Goal: Task Accomplishment & Management: Use online tool/utility

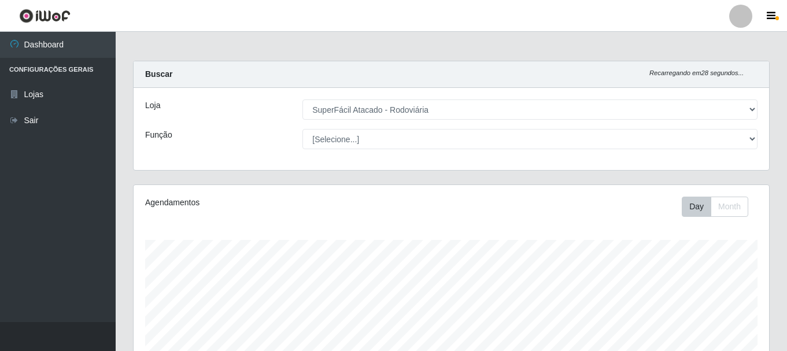
select select "400"
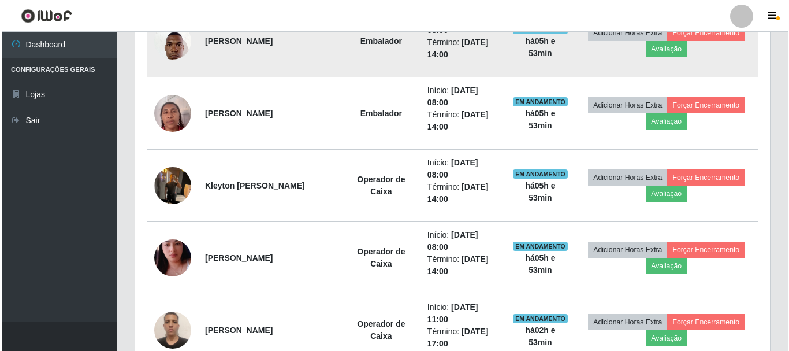
scroll to position [507, 0]
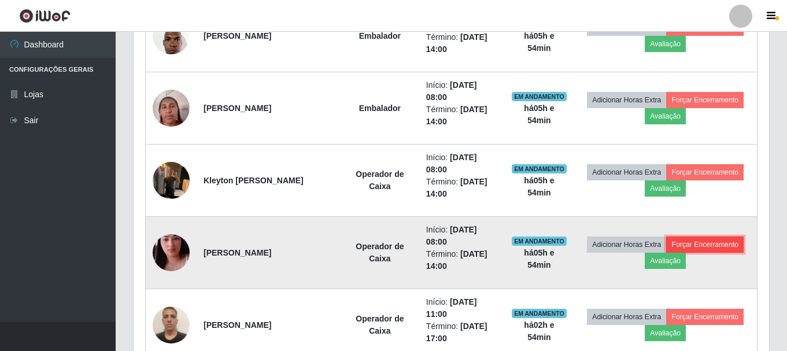
click at [694, 246] on button "Forçar Encerramento" at bounding box center [704, 244] width 77 height 16
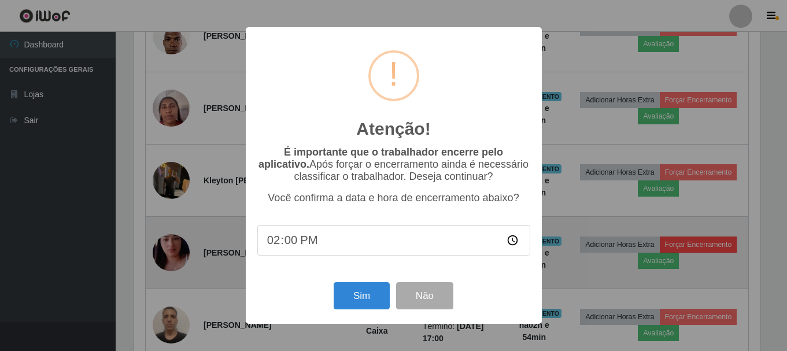
scroll to position [240, 629]
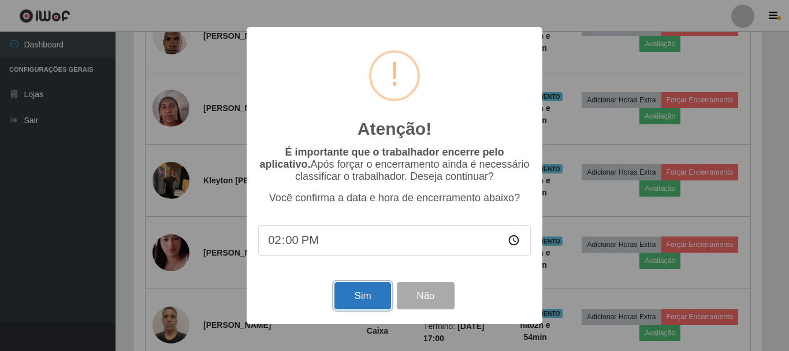
click at [355, 297] on button "Sim" at bounding box center [363, 295] width 56 height 27
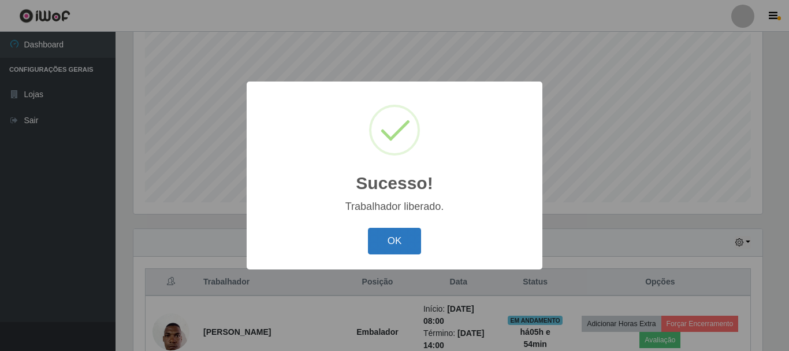
click at [399, 243] on button "OK" at bounding box center [395, 241] width 54 height 27
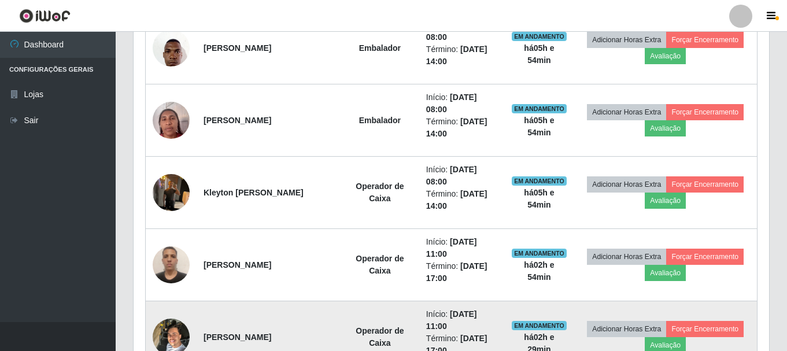
scroll to position [500, 0]
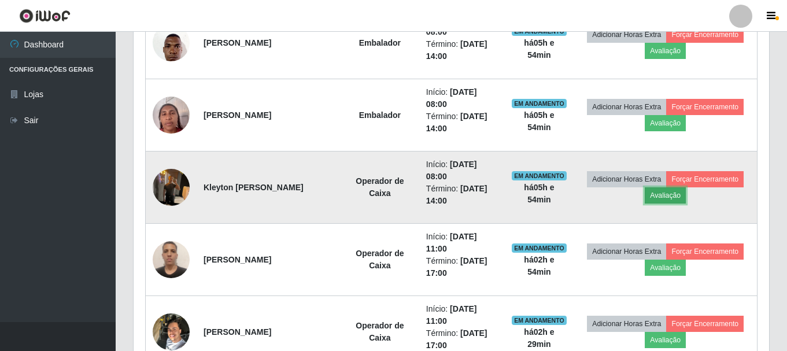
click at [661, 190] on button "Avaliação" at bounding box center [664, 195] width 41 height 16
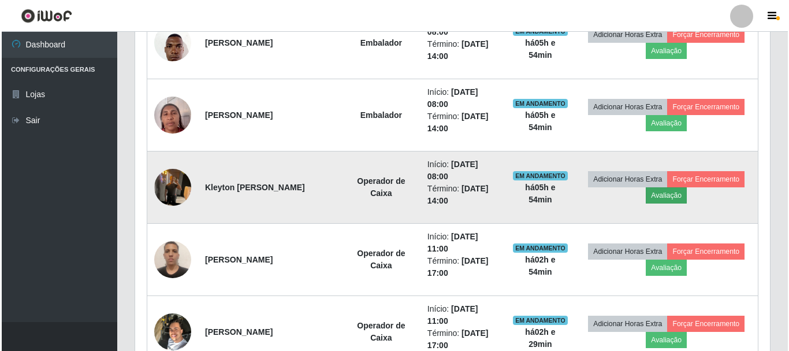
scroll to position [240, 629]
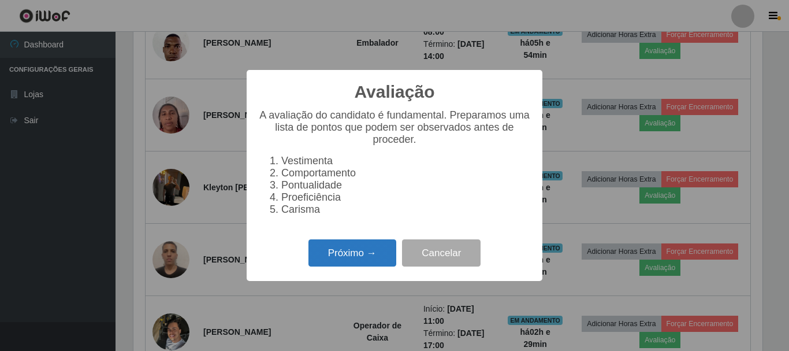
click at [362, 253] on button "Próximo →" at bounding box center [353, 252] width 88 height 27
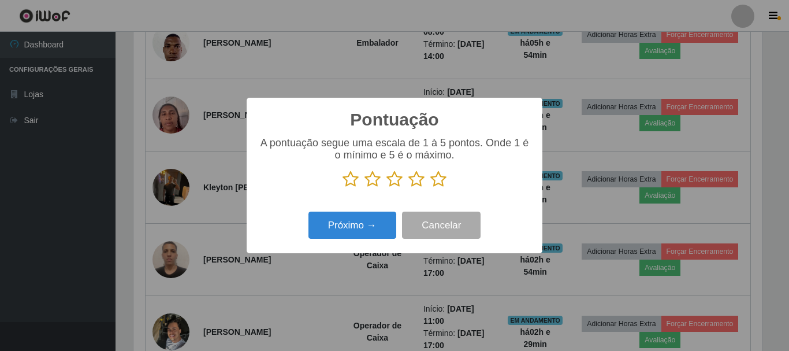
click at [436, 181] on icon at bounding box center [439, 178] width 16 height 17
click at [431, 188] on input "radio" at bounding box center [431, 188] width 0 height 0
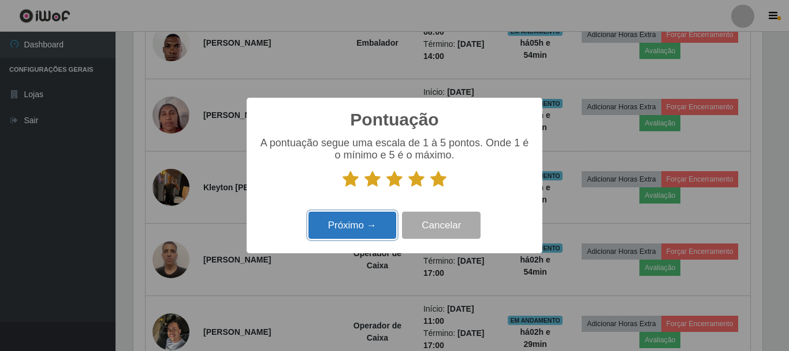
click at [370, 225] on button "Próximo →" at bounding box center [353, 225] width 88 height 27
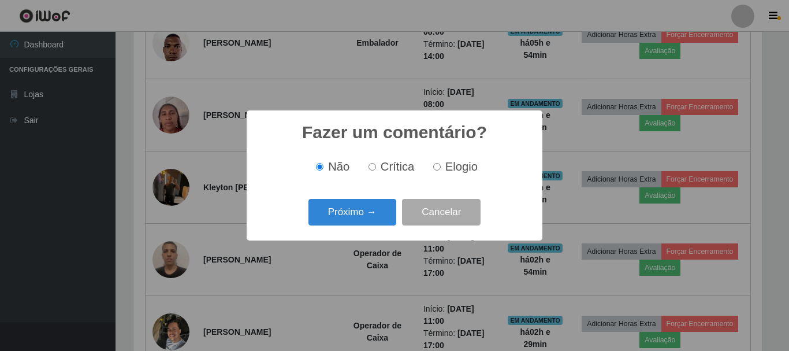
scroll to position [577709, 577319]
click at [435, 169] on input "Elogio" at bounding box center [437, 167] width 8 height 8
radio input "true"
click at [372, 204] on button "Próximo →" at bounding box center [353, 212] width 88 height 27
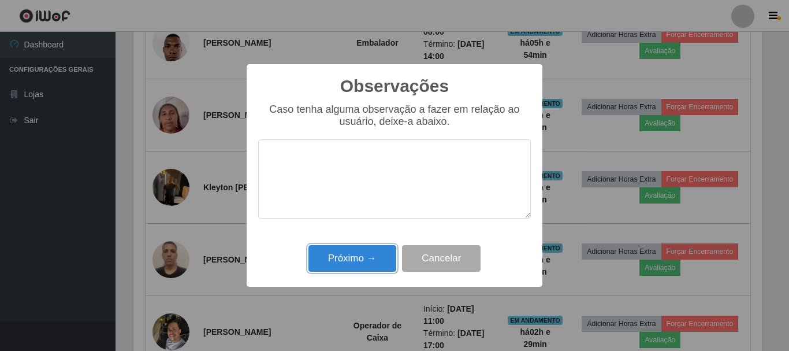
click at [361, 252] on button "Próximo →" at bounding box center [353, 258] width 88 height 27
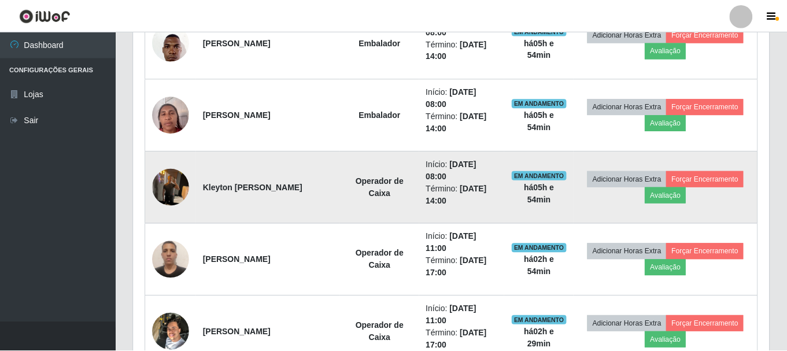
scroll to position [240, 635]
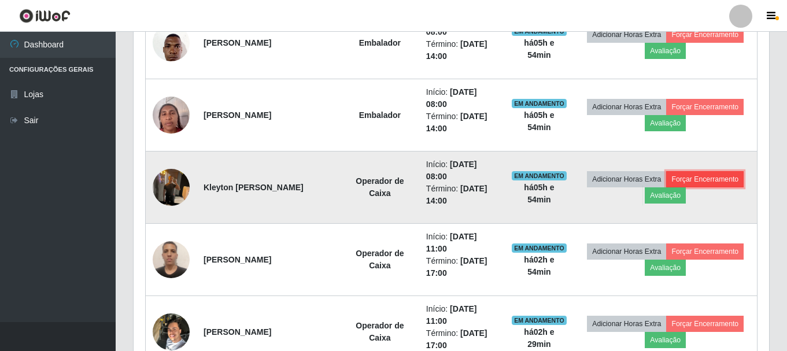
click at [694, 183] on button "Forçar Encerramento" at bounding box center [704, 179] width 77 height 16
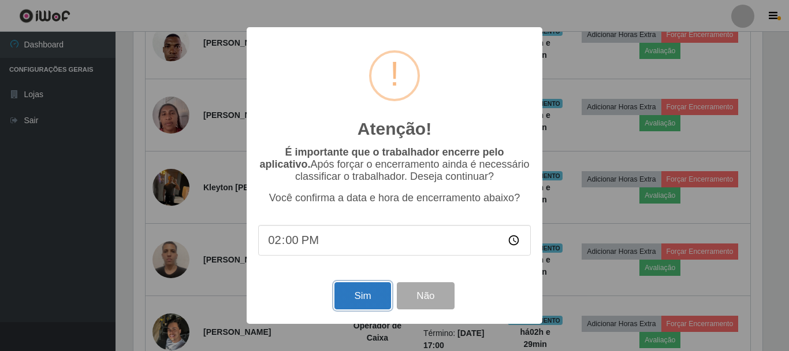
click at [375, 305] on button "Sim" at bounding box center [363, 295] width 56 height 27
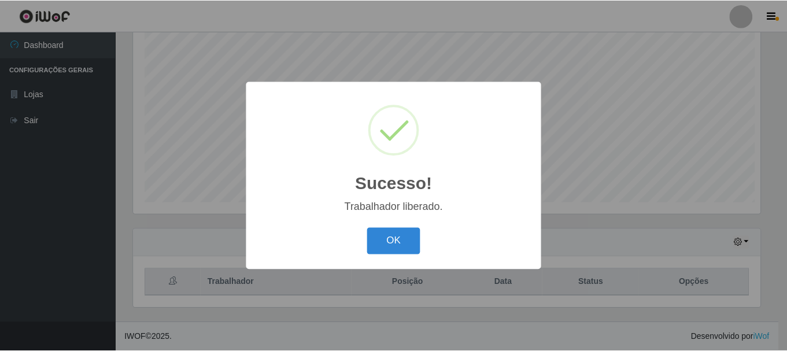
scroll to position [0, 0]
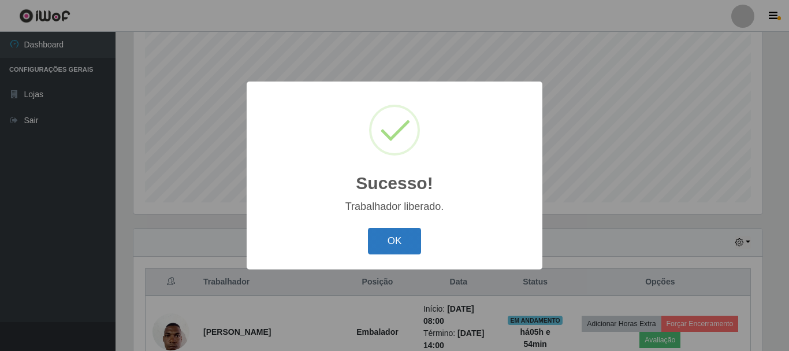
click at [390, 246] on button "OK" at bounding box center [395, 241] width 54 height 27
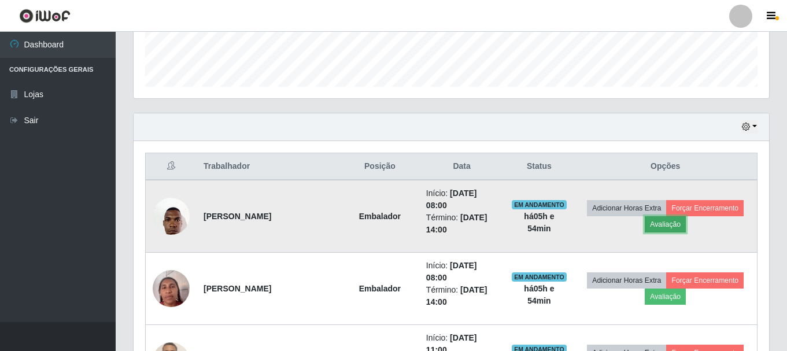
click at [672, 222] on button "Avaliação" at bounding box center [664, 224] width 41 height 16
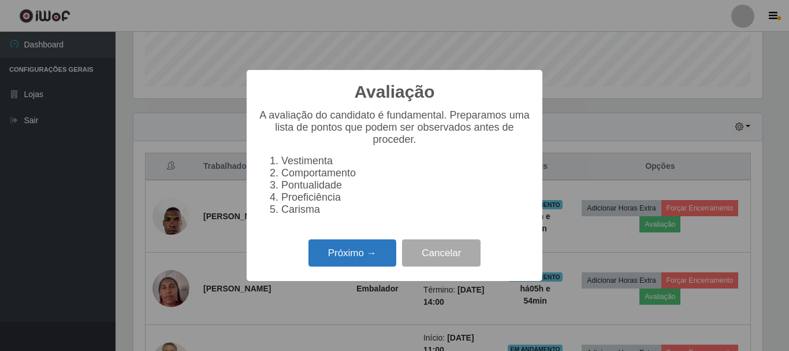
click at [360, 253] on button "Próximo →" at bounding box center [353, 252] width 88 height 27
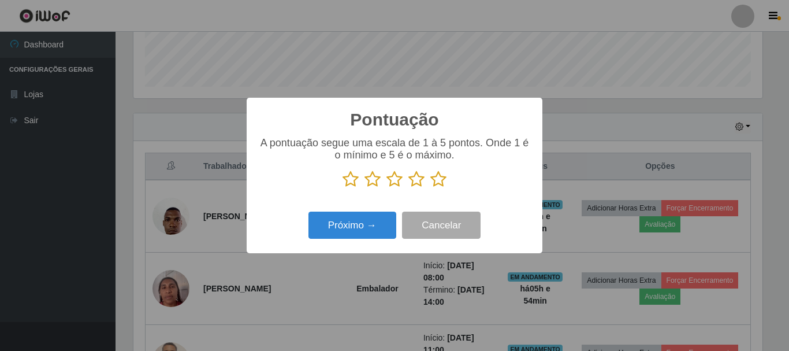
click at [437, 180] on icon at bounding box center [439, 178] width 16 height 17
click at [431, 188] on input "radio" at bounding box center [431, 188] width 0 height 0
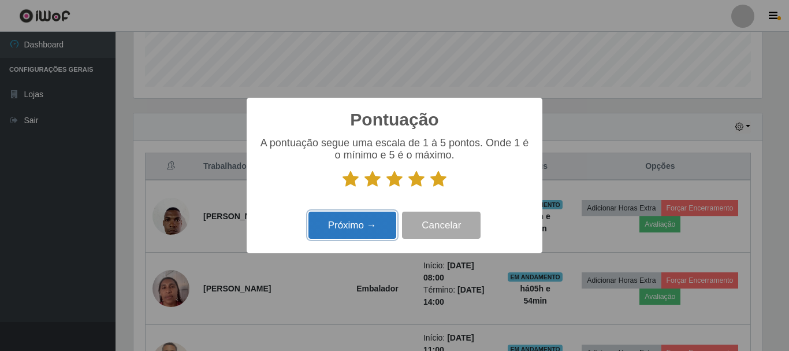
click at [366, 233] on button "Próximo →" at bounding box center [353, 225] width 88 height 27
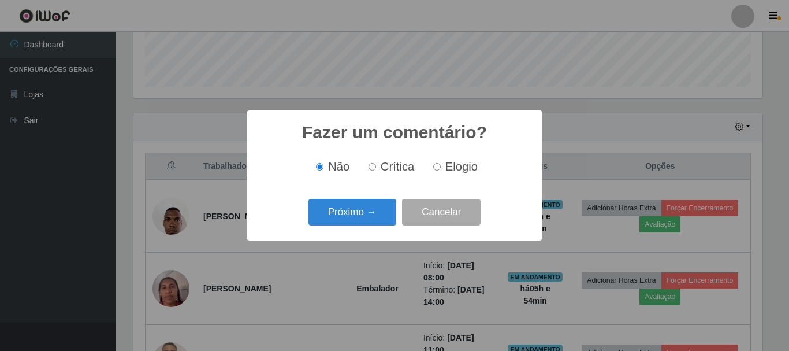
click at [436, 167] on input "Elogio" at bounding box center [437, 167] width 8 height 8
radio input "true"
click at [365, 203] on button "Próximo →" at bounding box center [353, 212] width 88 height 27
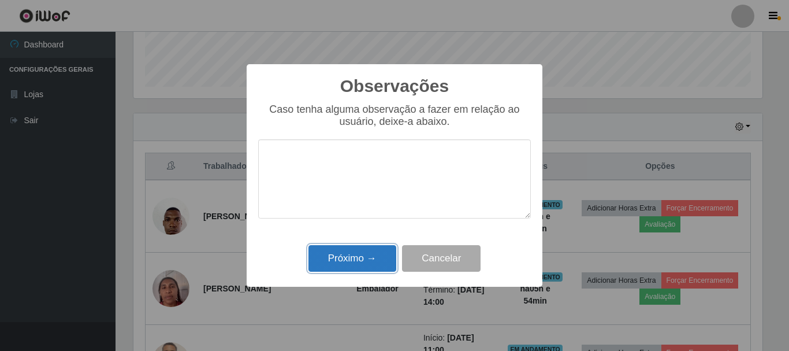
click at [356, 251] on button "Próximo →" at bounding box center [353, 258] width 88 height 27
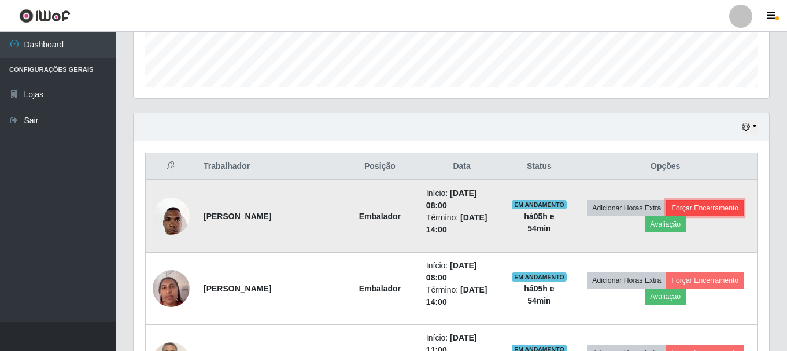
click at [714, 205] on button "Forçar Encerramento" at bounding box center [704, 208] width 77 height 16
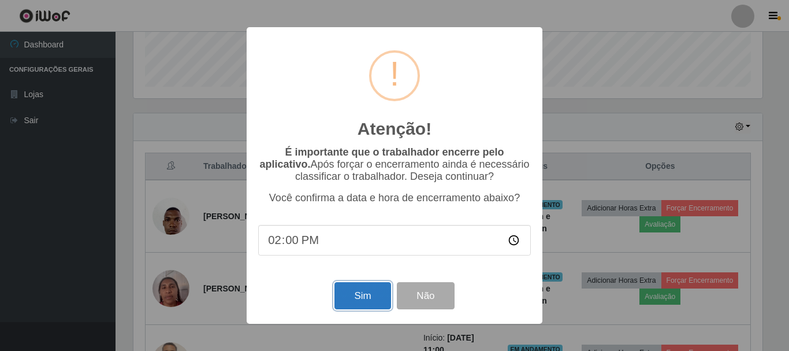
click at [390, 298] on button "Sim" at bounding box center [363, 295] width 56 height 27
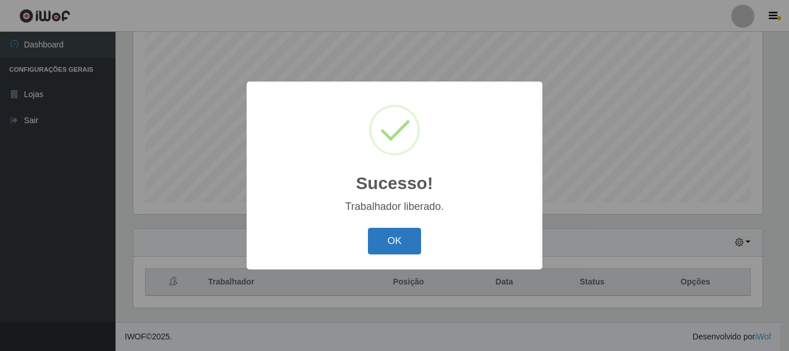
click at [388, 236] on button "OK" at bounding box center [395, 241] width 54 height 27
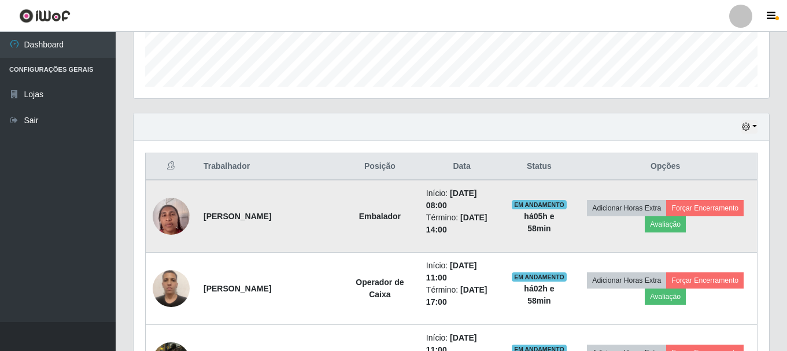
click at [169, 214] on img at bounding box center [171, 215] width 37 height 49
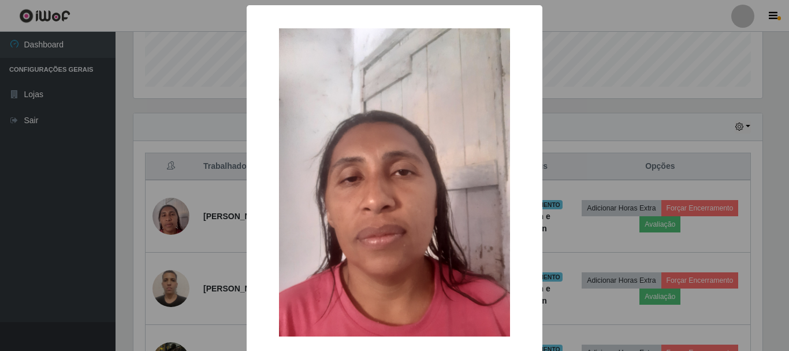
click at [214, 230] on div "× OK Cancel" at bounding box center [394, 175] width 789 height 351
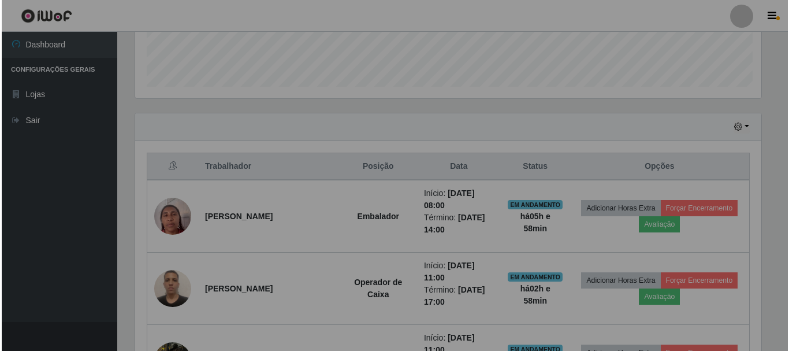
scroll to position [240, 635]
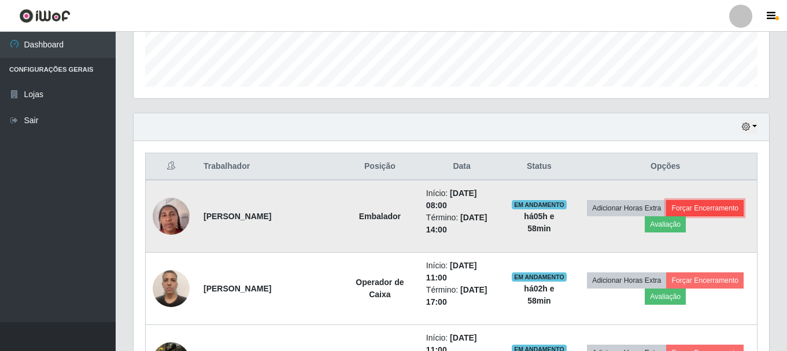
click at [696, 212] on button "Forçar Encerramento" at bounding box center [704, 208] width 77 height 16
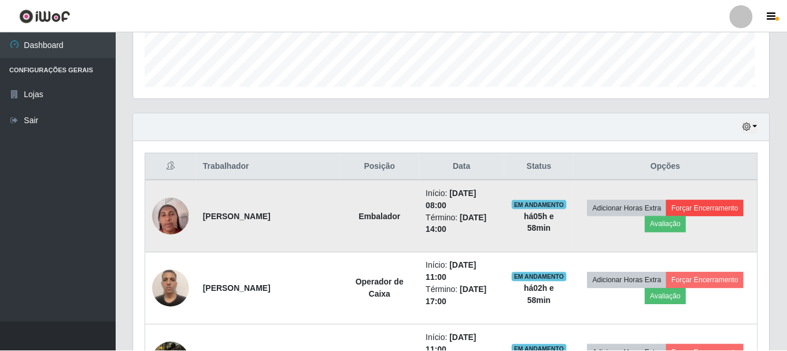
scroll to position [240, 629]
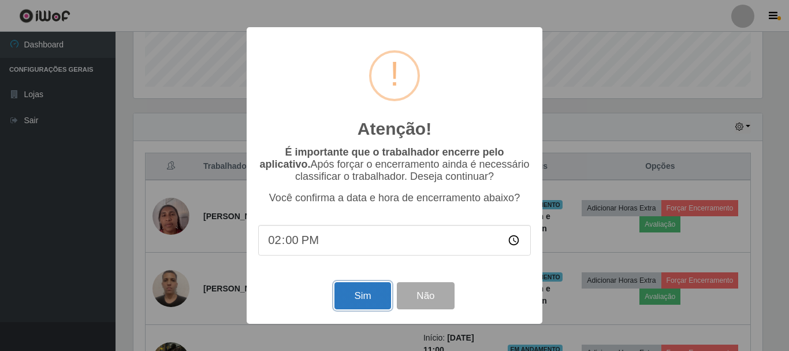
click at [373, 303] on button "Sim" at bounding box center [363, 295] width 56 height 27
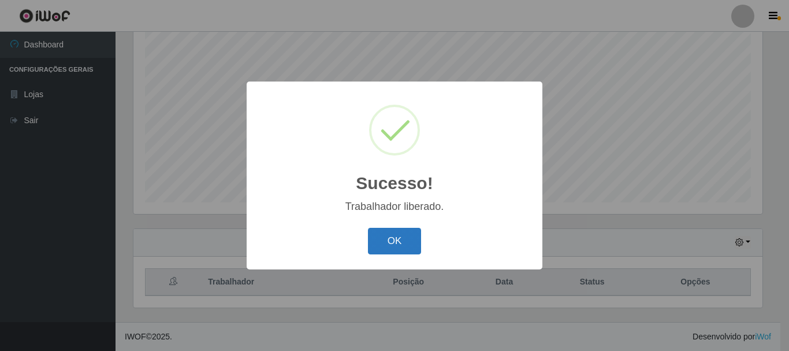
click at [396, 247] on button "OK" at bounding box center [395, 241] width 54 height 27
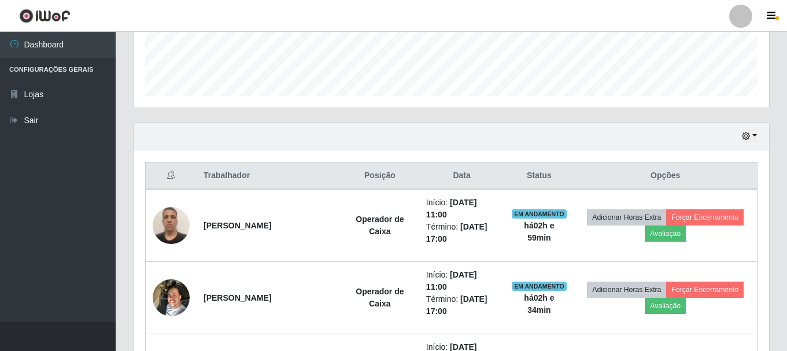
scroll to position [442, 0]
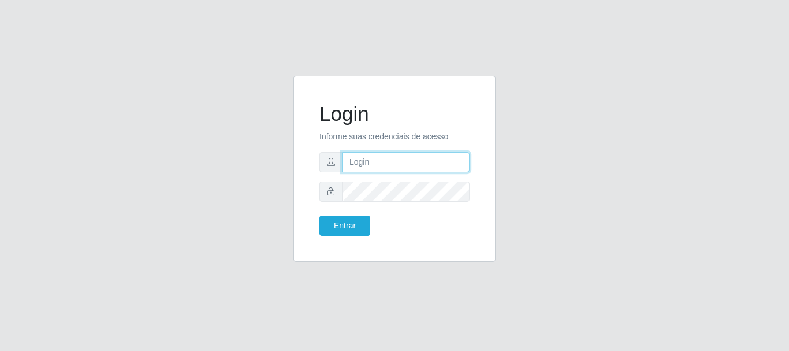
click at [389, 155] on input "text" at bounding box center [406, 162] width 128 height 20
type input "josamajosileide16@gmail.com"
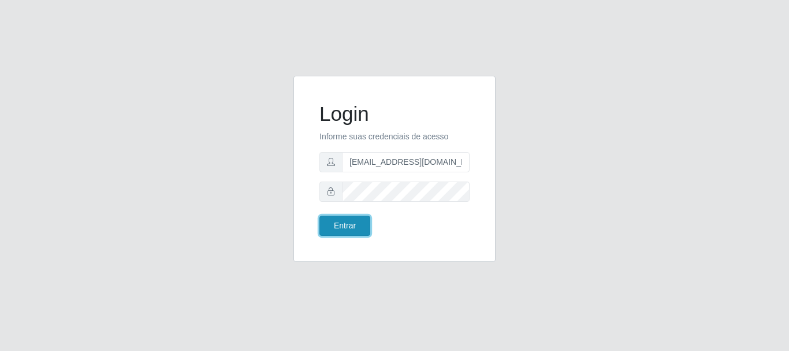
click at [348, 228] on button "Entrar" at bounding box center [345, 226] width 51 height 20
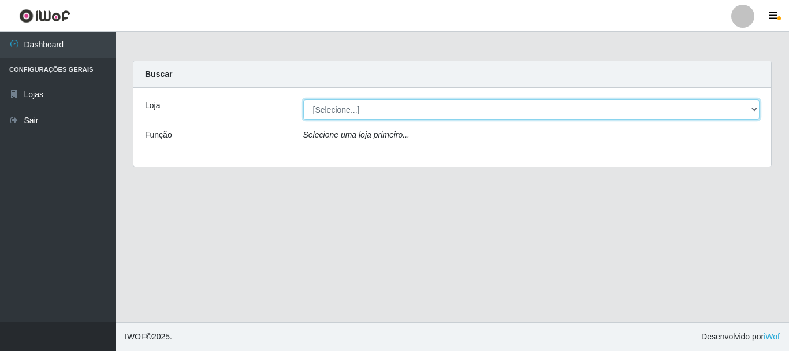
click at [751, 112] on select "[Selecione...] SuperFácil Atacado - Rodoviária" at bounding box center [531, 109] width 457 height 20
select select "400"
click at [303, 99] on select "[Selecione...] SuperFácil Atacado - Rodoviária" at bounding box center [531, 109] width 457 height 20
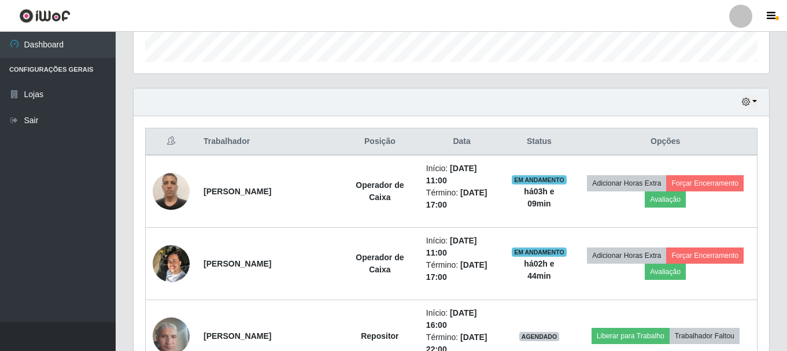
scroll to position [347, 0]
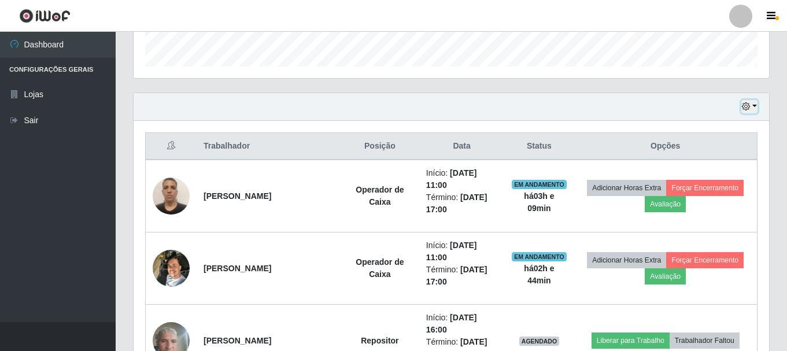
click at [754, 105] on button "button" at bounding box center [749, 106] width 16 height 13
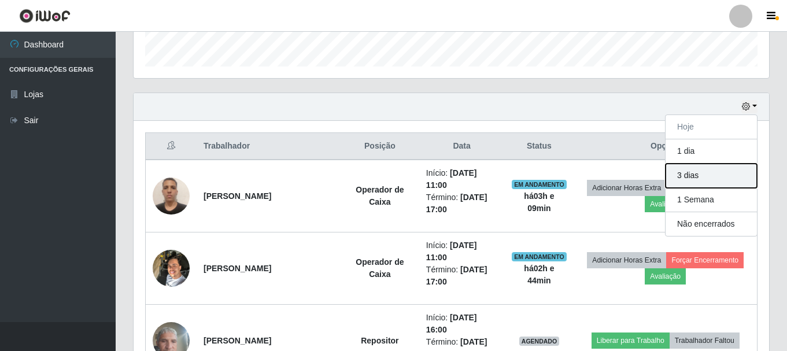
click at [690, 174] on button "3 dias" at bounding box center [710, 176] width 91 height 24
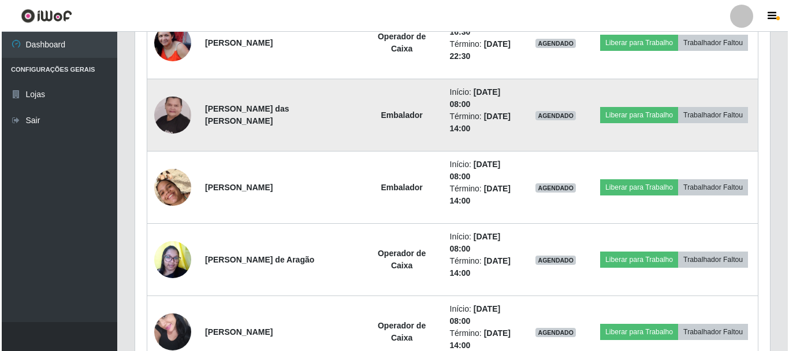
scroll to position [1387, 0]
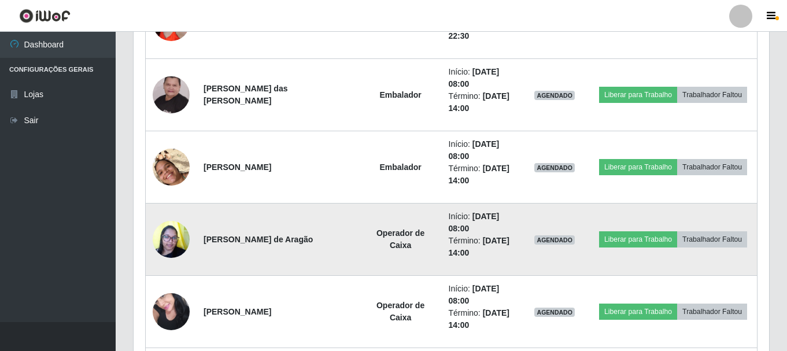
click at [159, 239] on img at bounding box center [171, 238] width 37 height 49
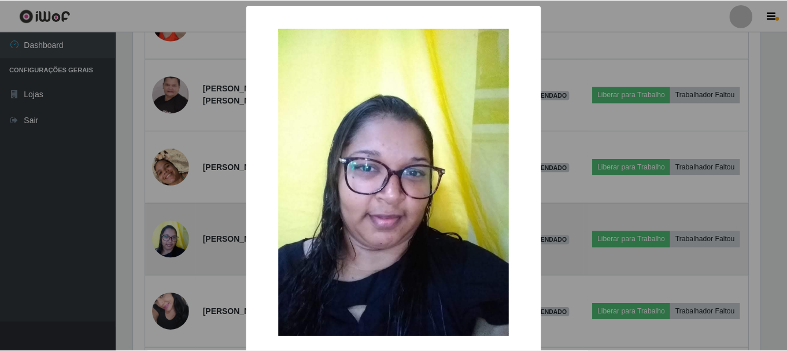
scroll to position [240, 629]
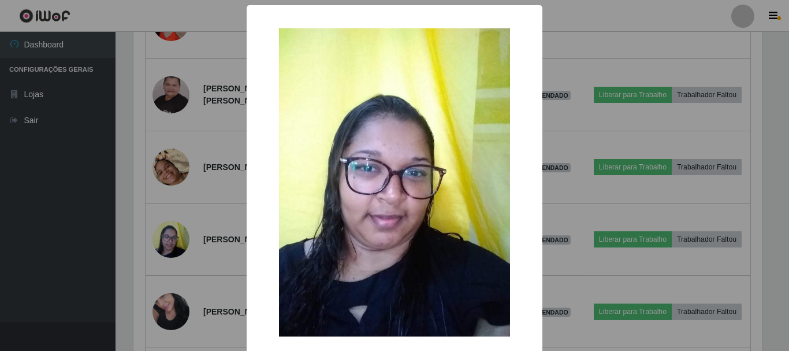
click at [217, 219] on div "× OK Cancel" at bounding box center [394, 175] width 789 height 351
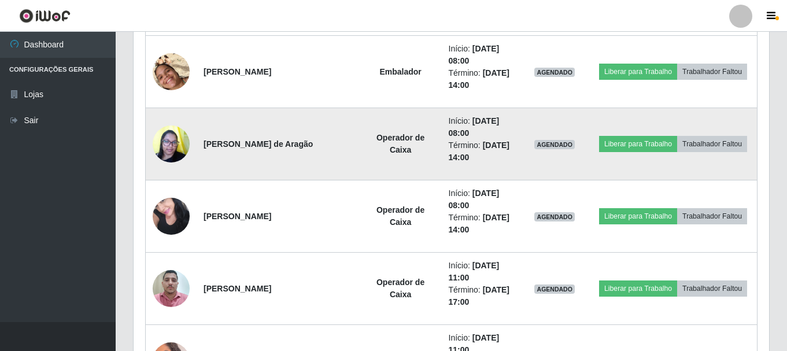
scroll to position [1503, 0]
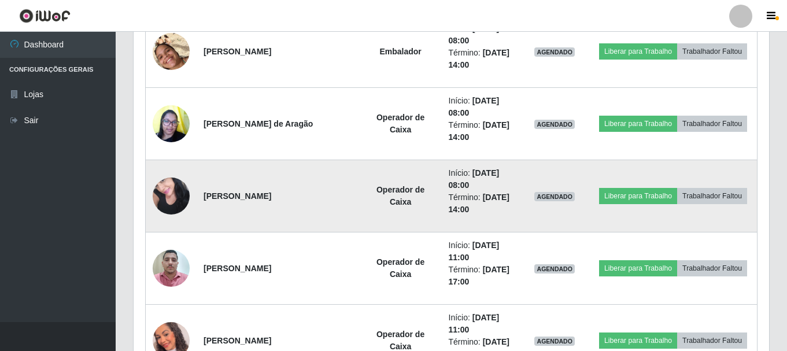
click at [166, 192] on img at bounding box center [171, 195] width 37 height 49
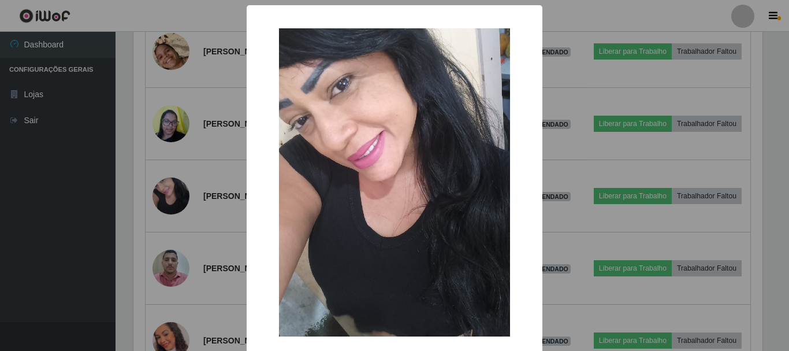
click at [228, 182] on div "× OK Cancel" at bounding box center [394, 175] width 789 height 351
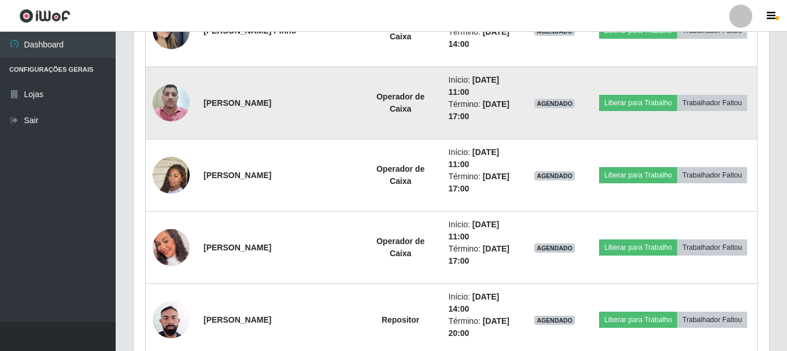
scroll to position [1676, 0]
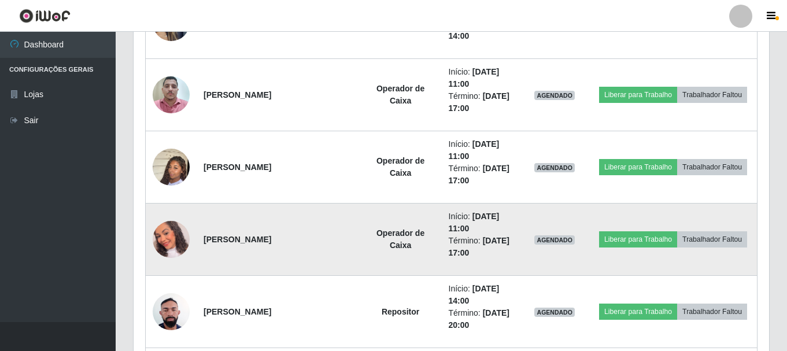
click at [175, 247] on img at bounding box center [171, 239] width 37 height 43
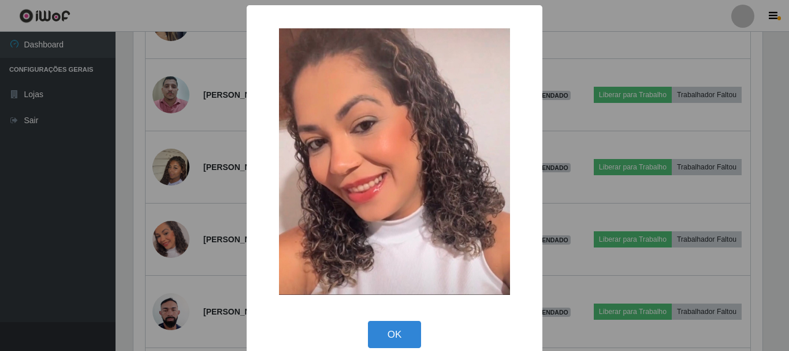
click at [198, 220] on div "× OK Cancel" at bounding box center [394, 175] width 789 height 351
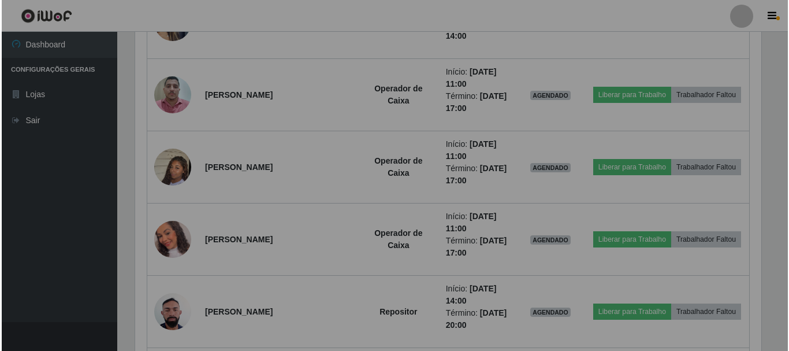
scroll to position [240, 635]
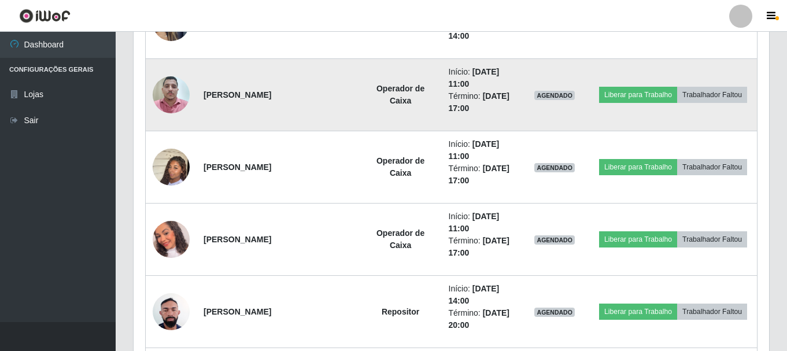
click at [166, 91] on img at bounding box center [171, 94] width 37 height 49
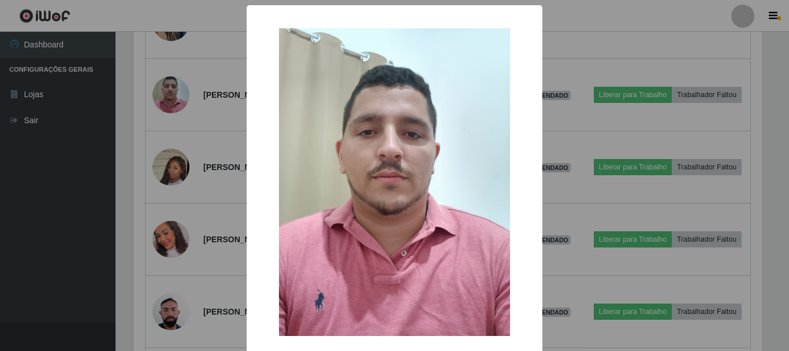
click at [228, 109] on div "× OK Cancel" at bounding box center [394, 175] width 789 height 351
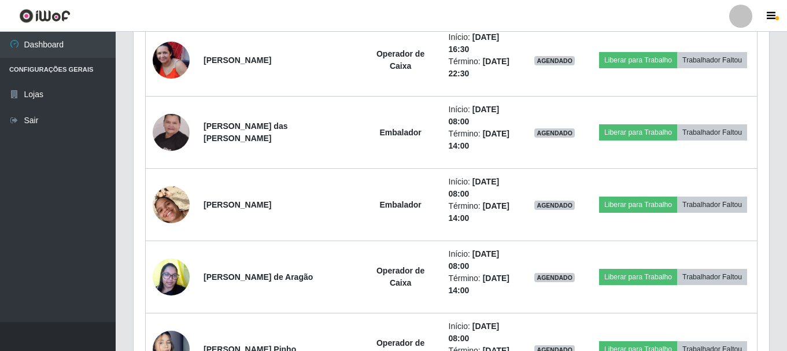
scroll to position [1329, 0]
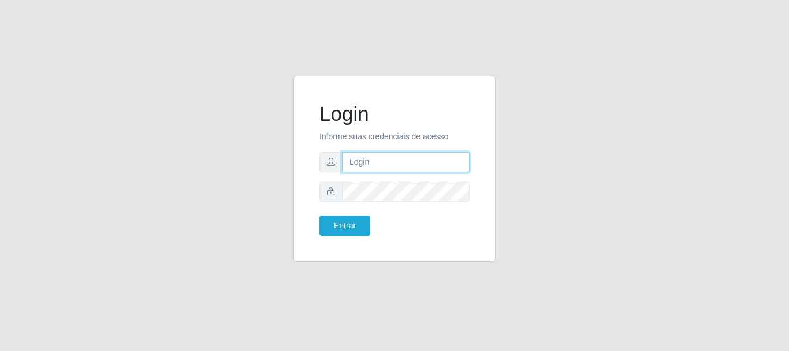
click at [396, 162] on input "text" at bounding box center [406, 162] width 128 height 20
type input "[EMAIL_ADDRESS][DOMAIN_NAME]"
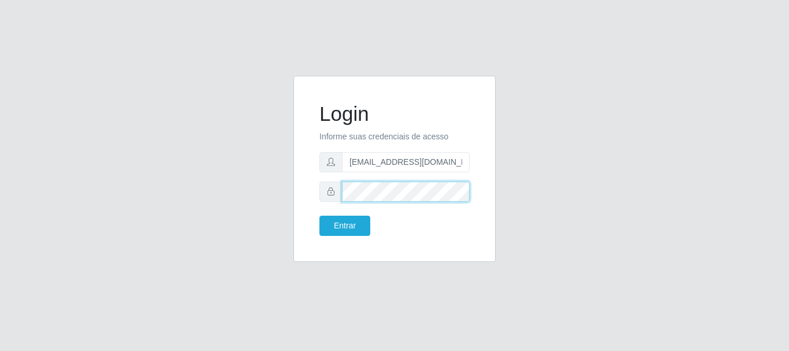
click at [320, 216] on button "Entrar" at bounding box center [345, 226] width 51 height 20
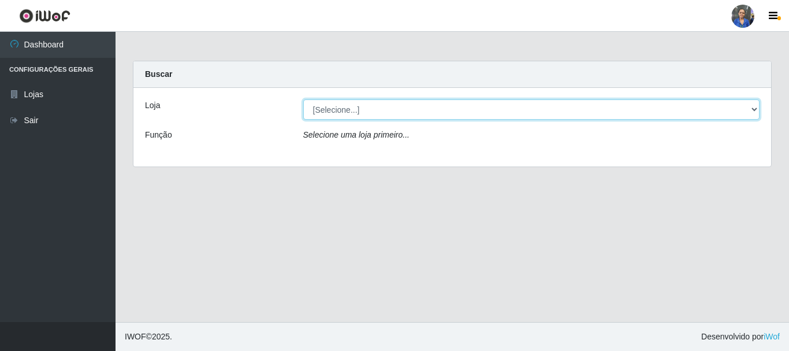
click at [516, 111] on select "[Selecione...] SuperFácil Atacado - Rodoviária" at bounding box center [531, 109] width 457 height 20
select select "400"
click at [303, 99] on select "[Selecione...] SuperFácil Atacado - Rodoviária" at bounding box center [531, 109] width 457 height 20
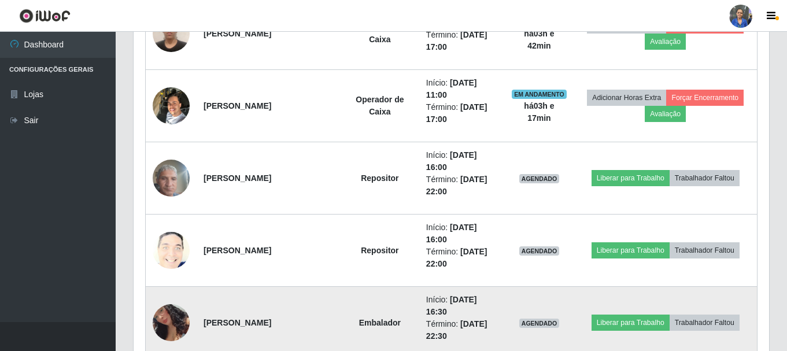
scroll to position [289, 0]
